Goal: Transaction & Acquisition: Purchase product/service

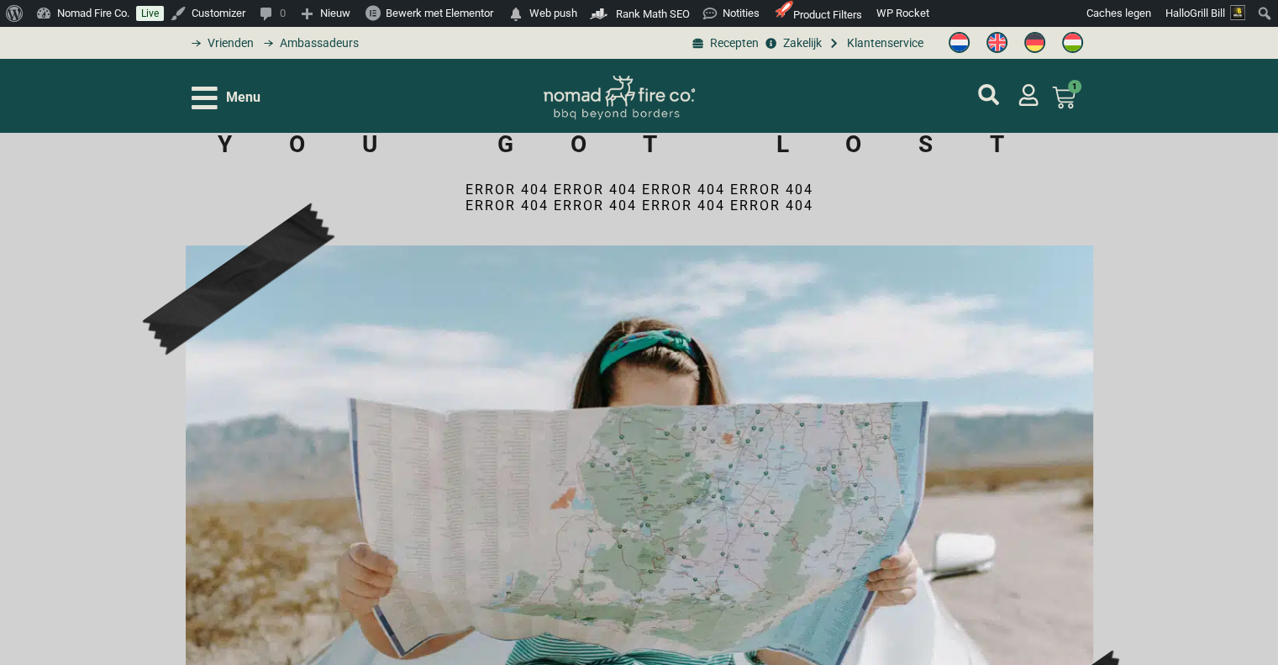
click at [239, 93] on span "Menu" at bounding box center [243, 97] width 34 height 20
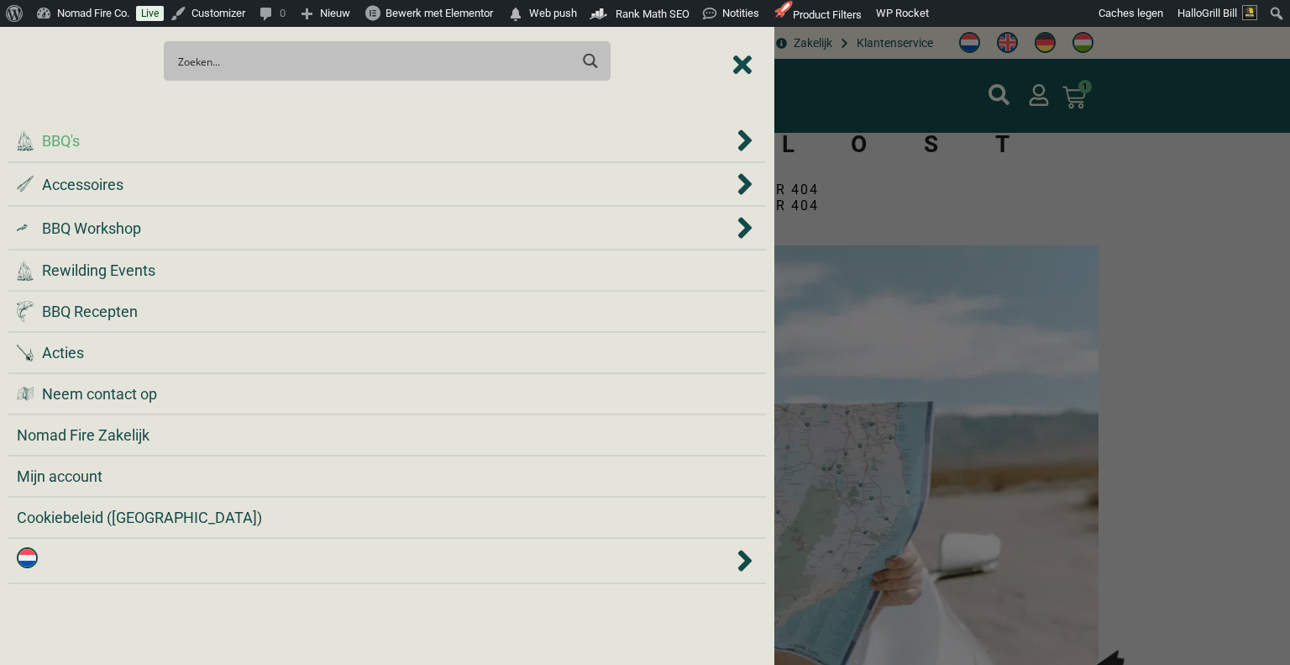
click at [228, 144] on div ".cls-1 { fill: #042e2c; } BBQ's" at bounding box center [375, 140] width 717 height 23
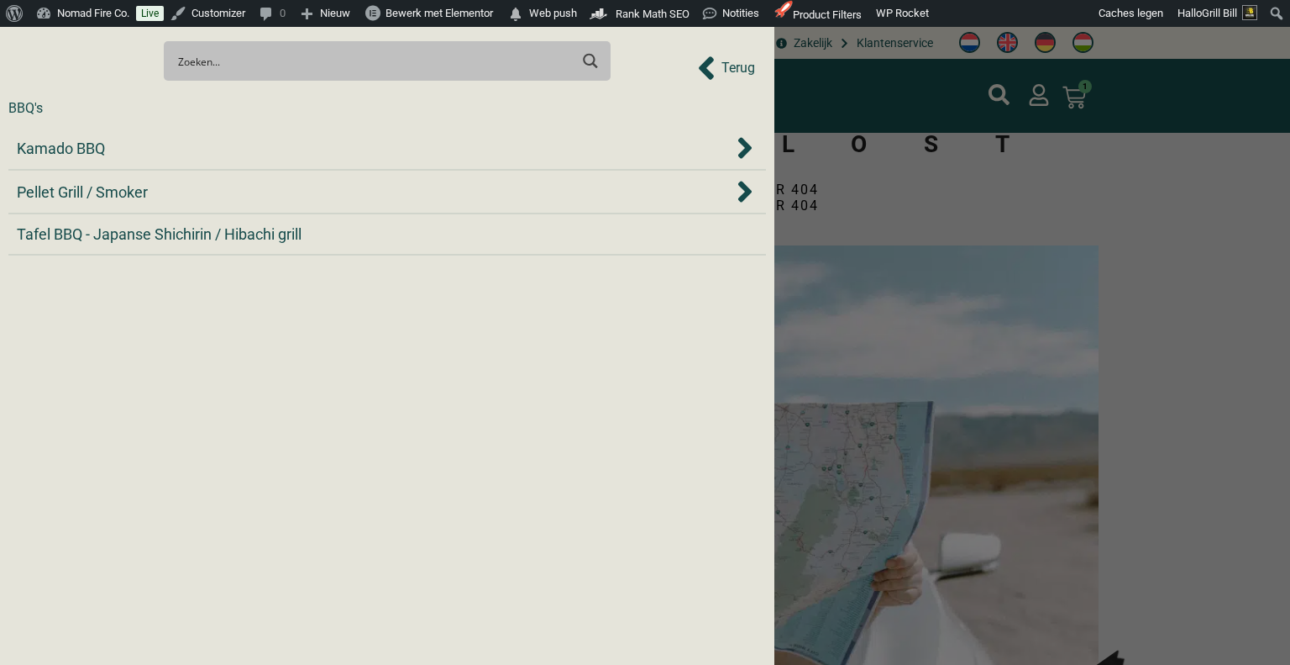
click at [228, 144] on div "Kamado BBQ" at bounding box center [375, 148] width 717 height 23
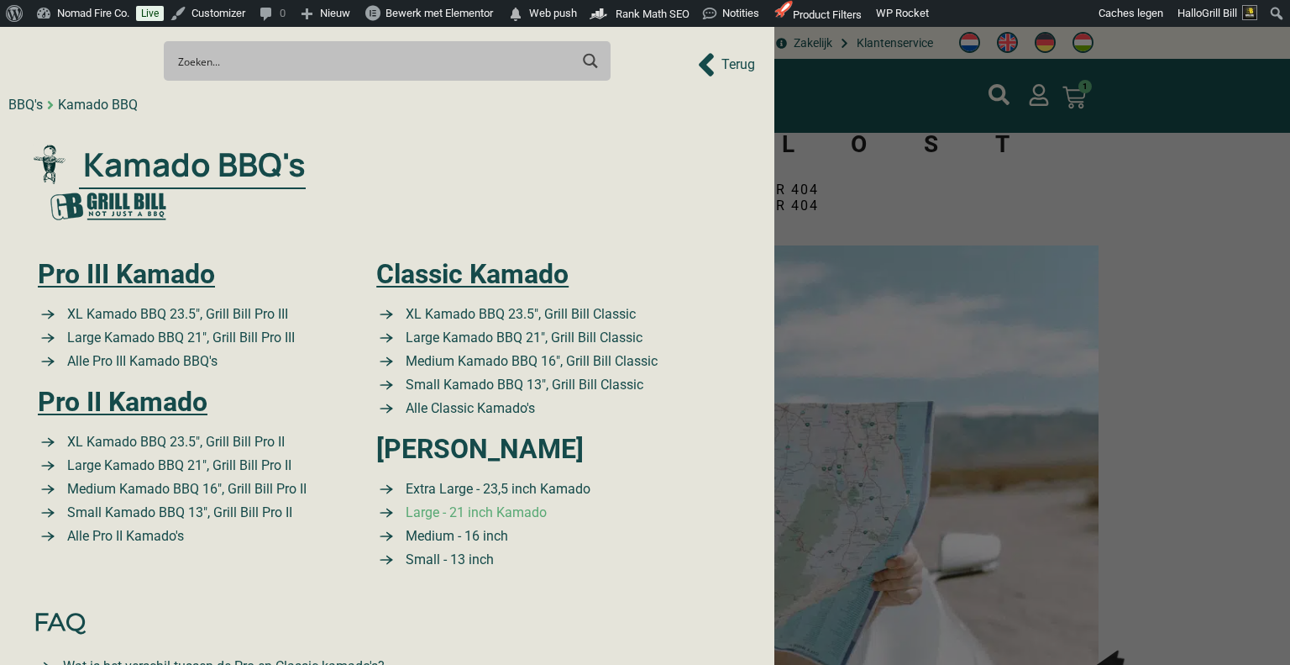
click at [446, 513] on span "Large - 21 inch Kamado" at bounding box center [474, 512] width 145 height 20
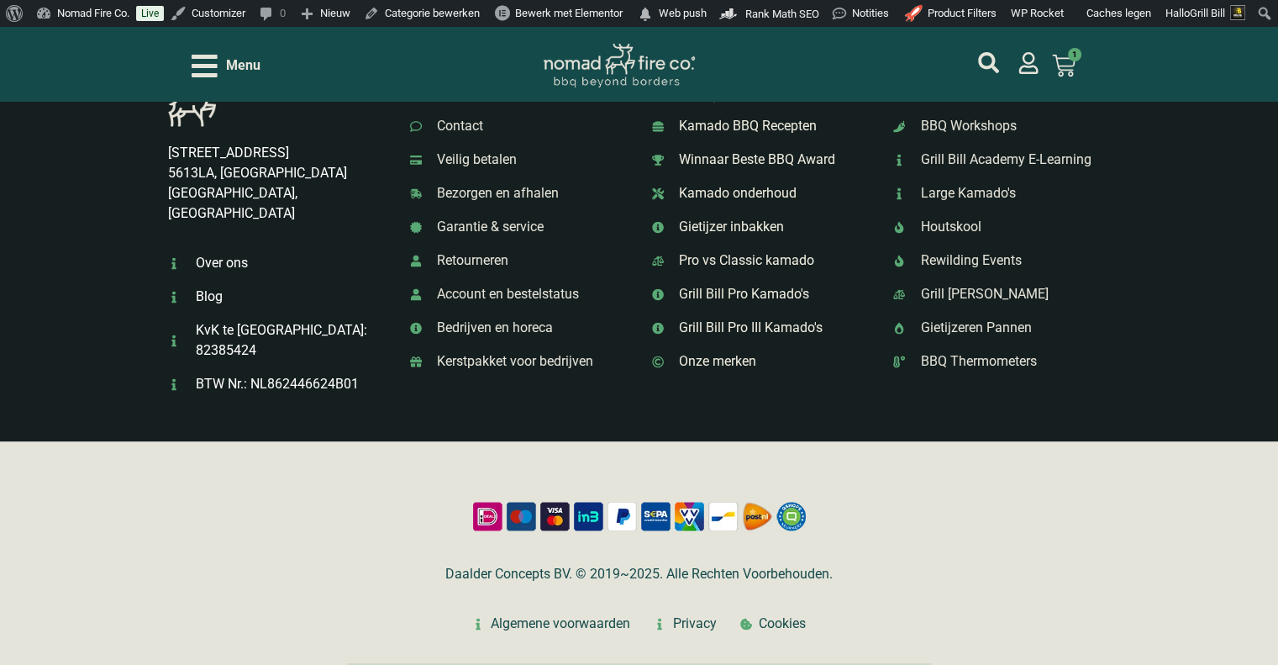
scroll to position [2388, 0]
